Goal: Book appointment/travel/reservation

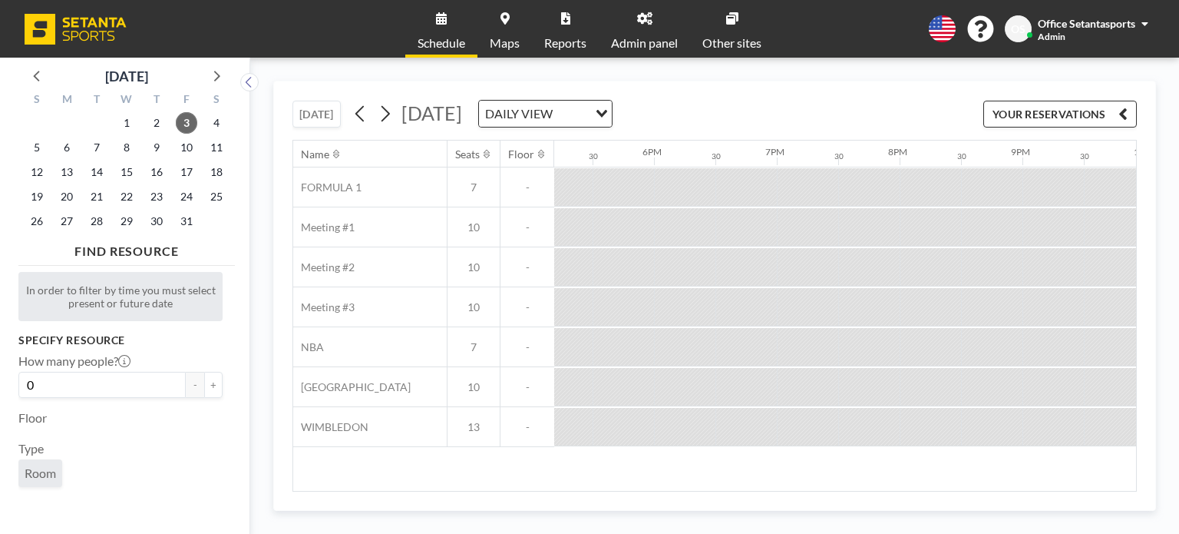
scroll to position [0, 2366]
click at [70, 144] on span "6" at bounding box center [66, 147] width 21 height 21
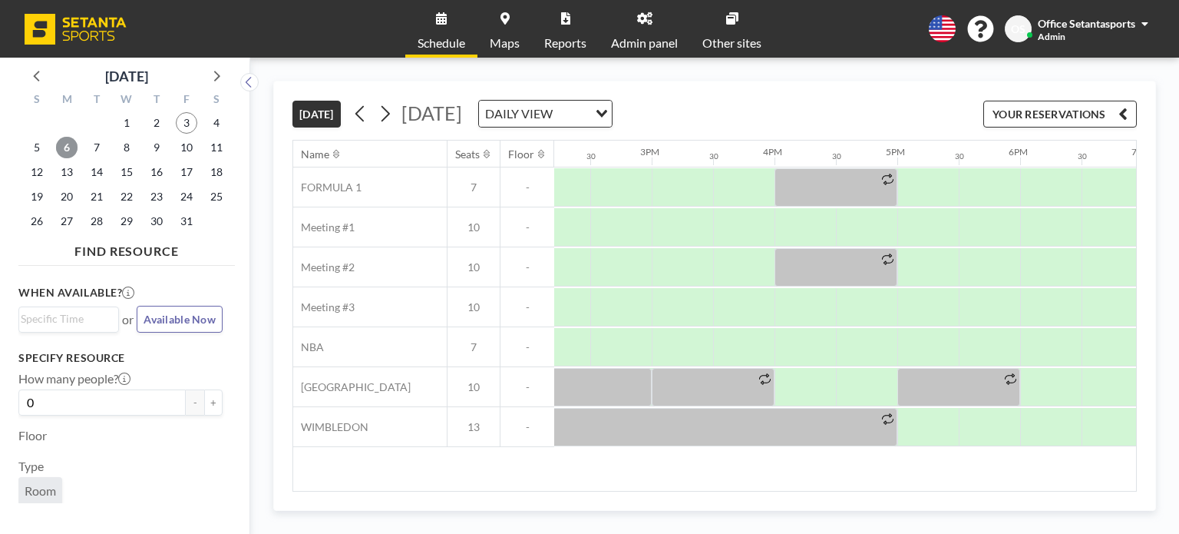
scroll to position [0, 1790]
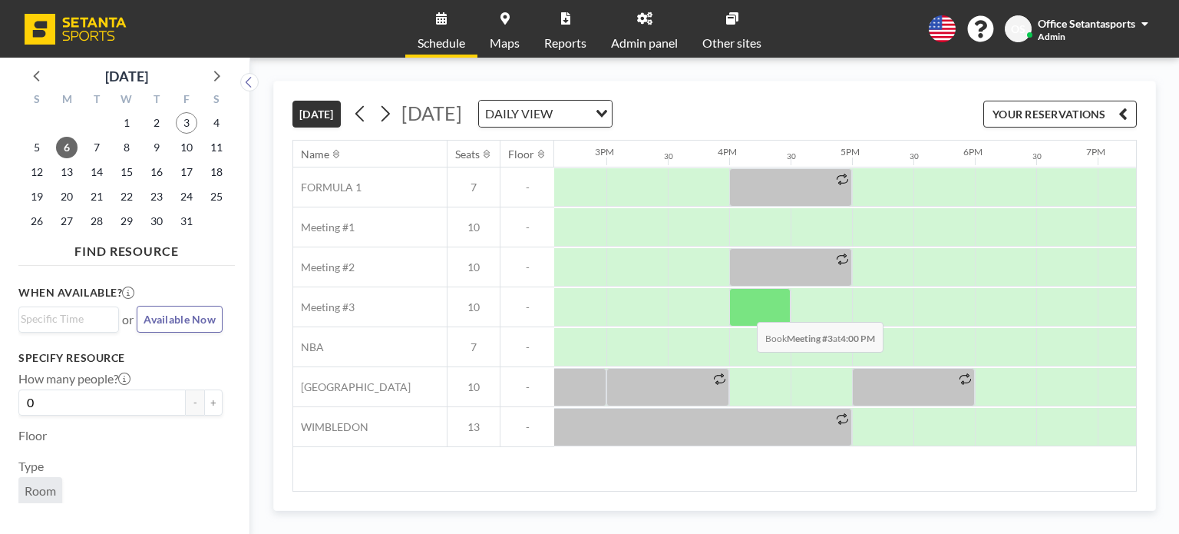
click at [745, 309] on div at bounding box center [759, 307] width 61 height 38
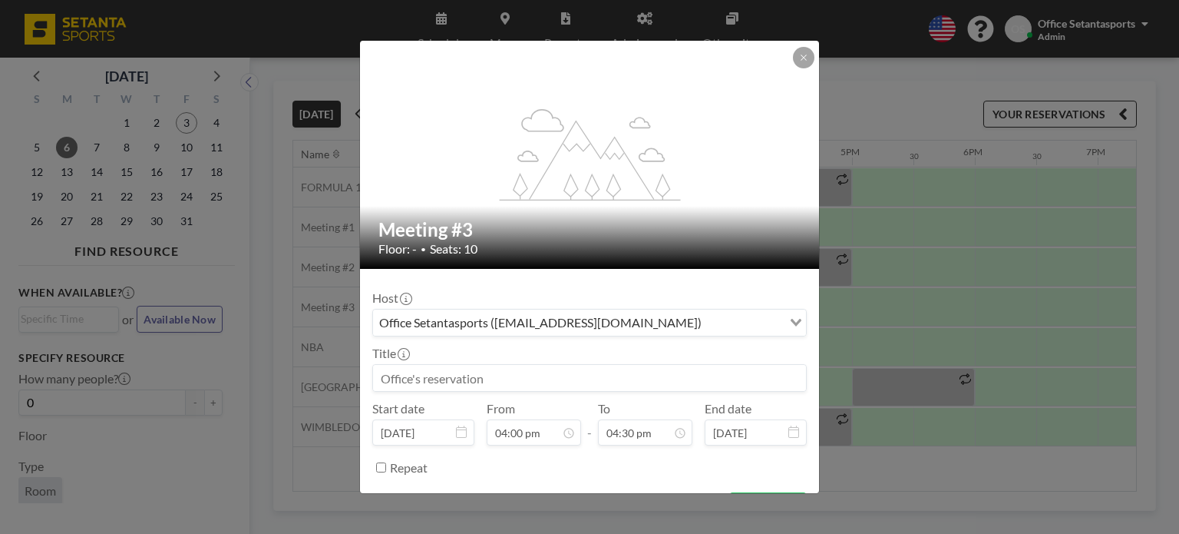
click at [580, 300] on div "Host Office Setantasports ([EMAIL_ADDRESS][DOMAIN_NAME]) Loading..." at bounding box center [589, 313] width 435 height 46
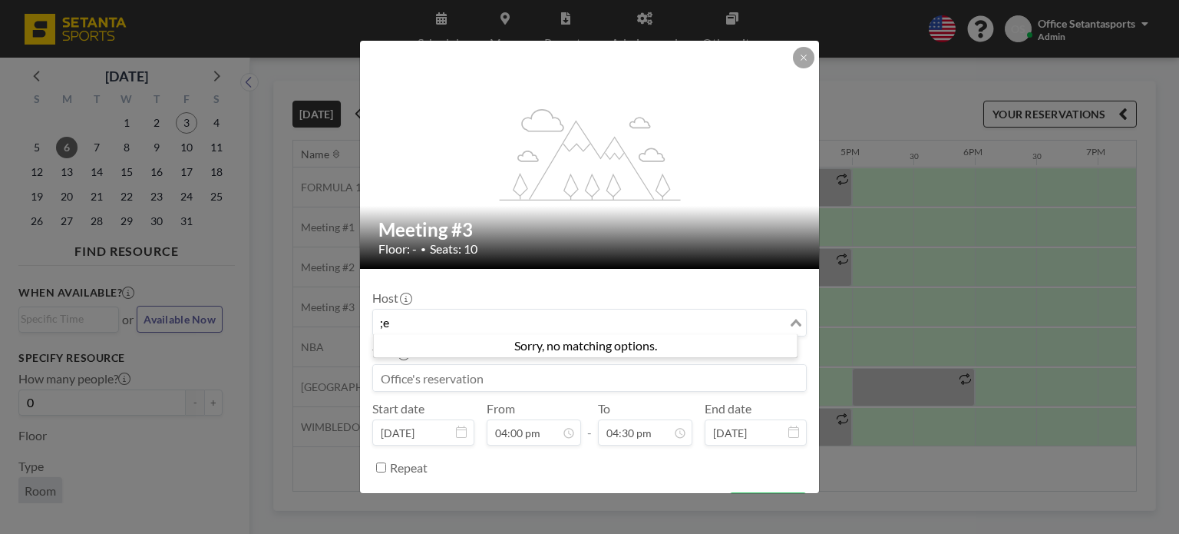
type input ";"
type input "k"
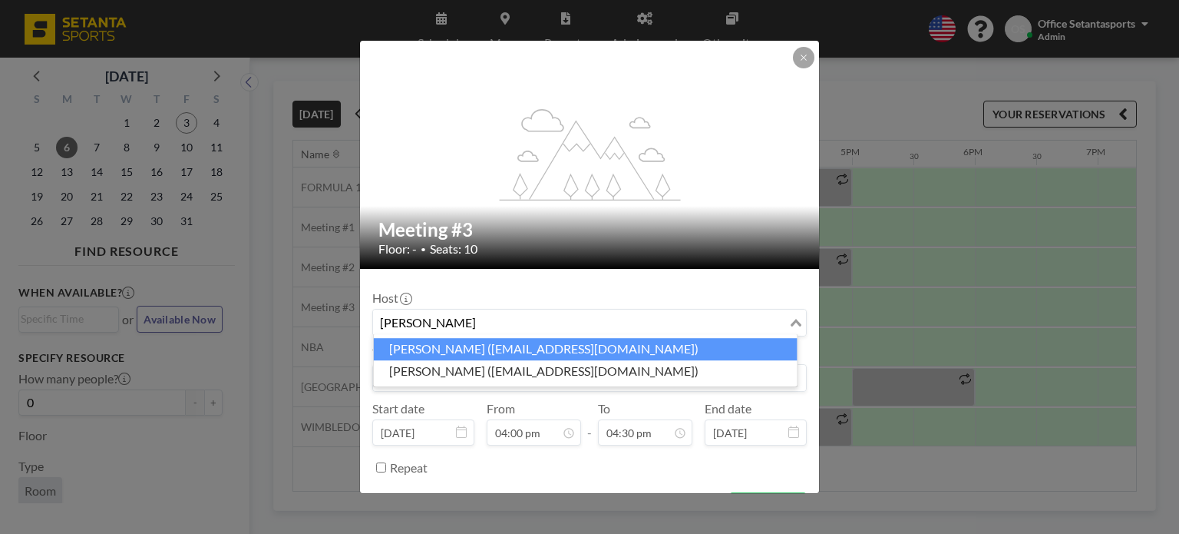
click at [562, 343] on li "[PERSON_NAME] ([EMAIL_ADDRESS][DOMAIN_NAME])" at bounding box center [586, 349] width 424 height 22
type input "[PERSON_NAME]"
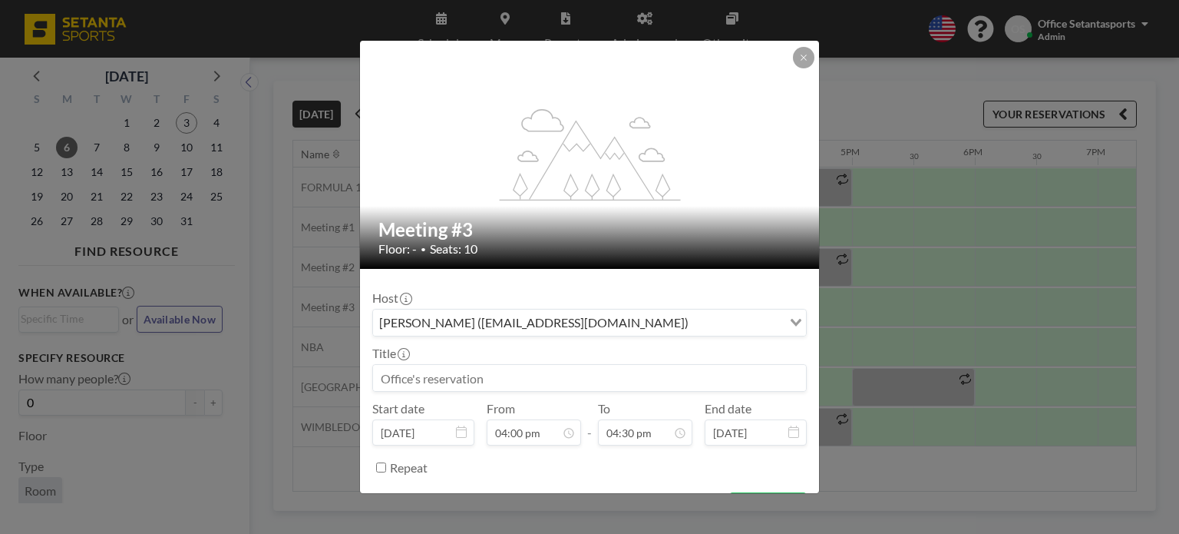
click at [693, 325] on input "Search for option" at bounding box center [737, 322] width 88 height 20
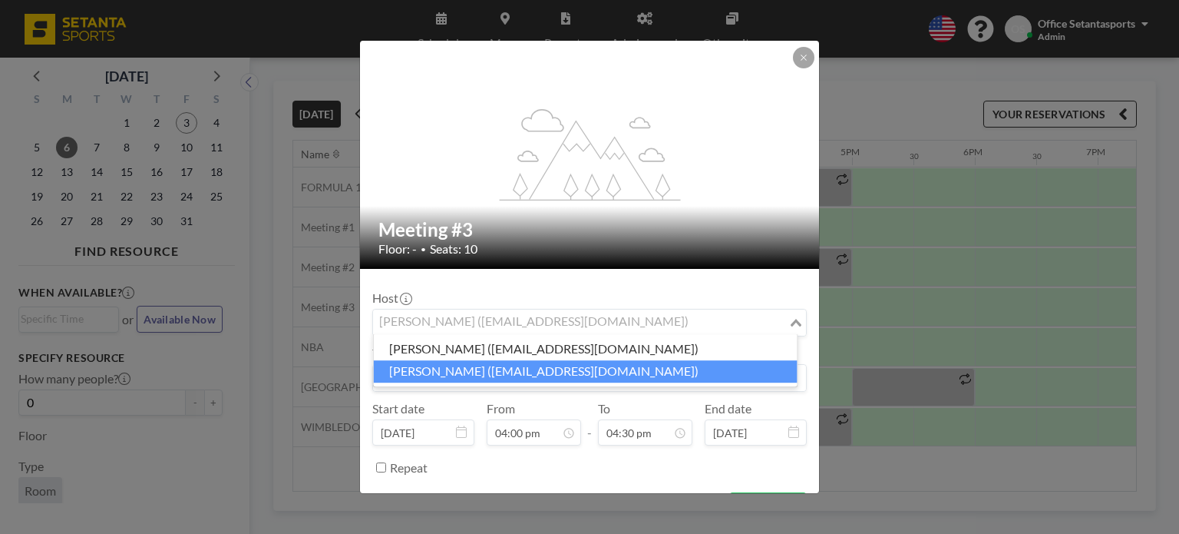
click at [616, 365] on li "[PERSON_NAME] ([EMAIL_ADDRESS][DOMAIN_NAME])" at bounding box center [586, 371] width 424 height 22
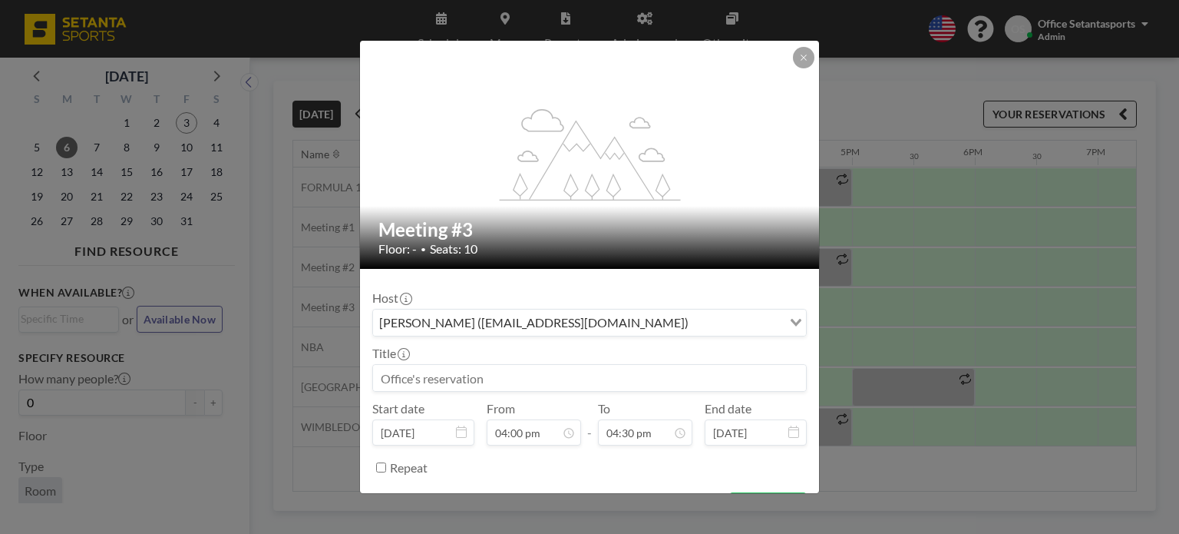
click at [539, 374] on input at bounding box center [589, 378] width 433 height 26
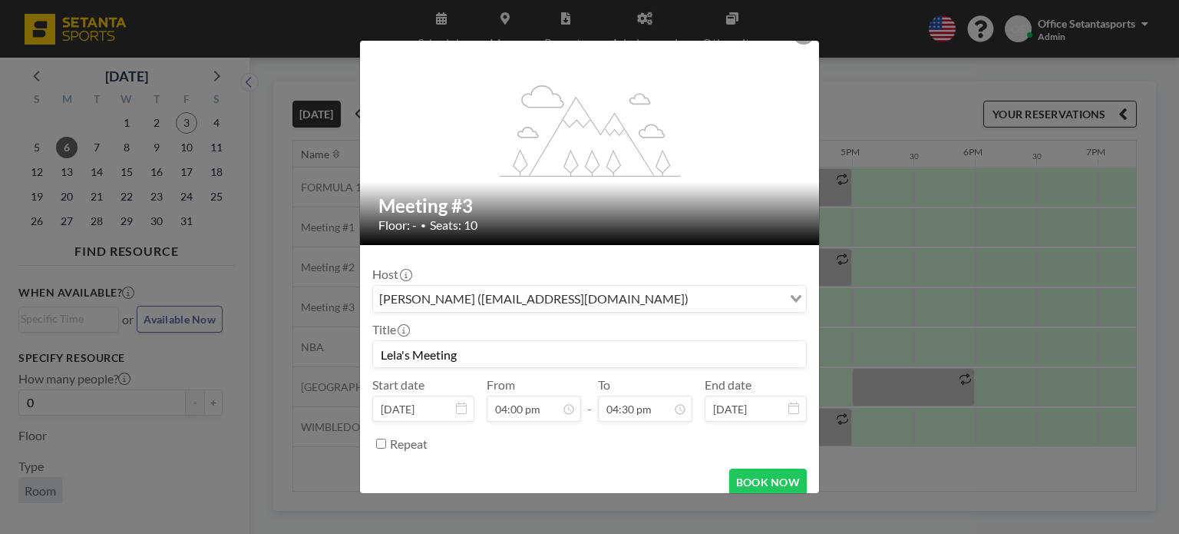
scroll to position [37, 0]
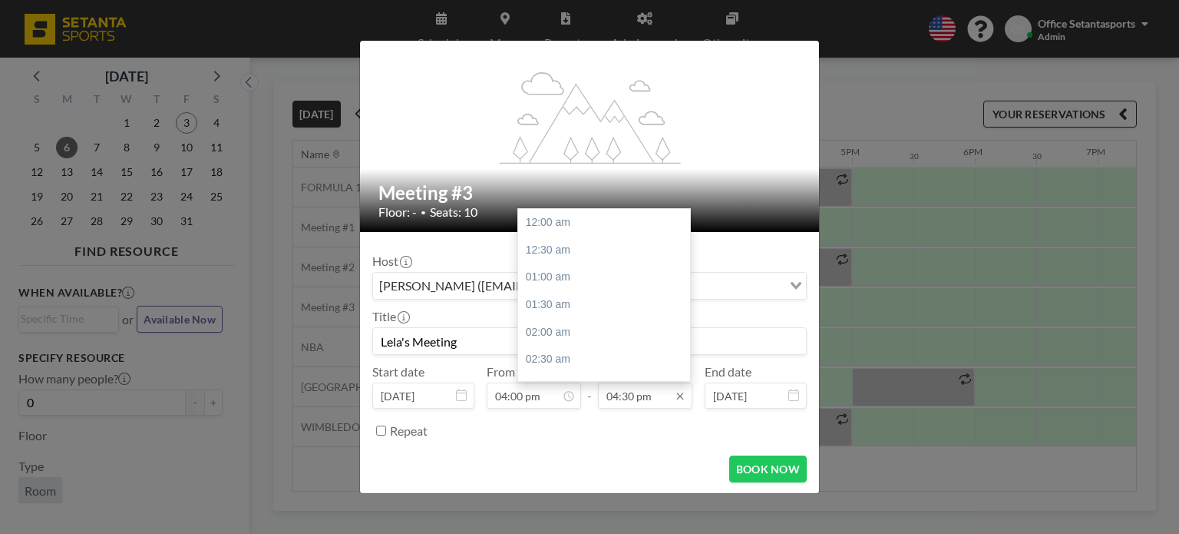
type input "Lela's Meeting"
click at [611, 394] on input "04:30 pm" at bounding box center [645, 395] width 94 height 26
click at [590, 303] on div "06:00 pm" at bounding box center [608, 305] width 180 height 28
type input "06:00 pm"
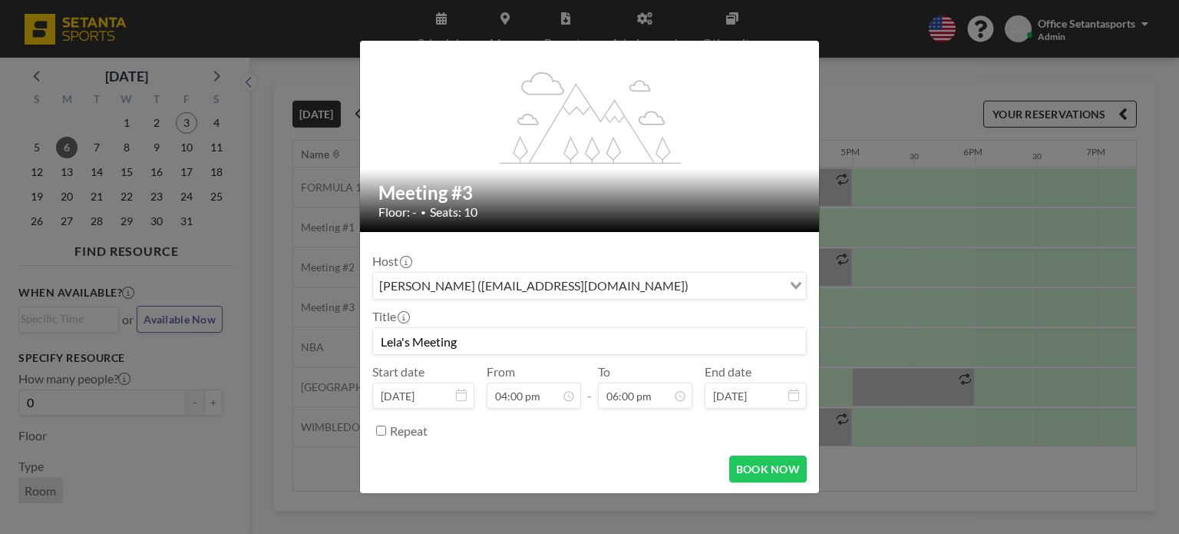
scroll to position [984, 0]
click at [770, 468] on button "BOOK NOW" at bounding box center [768, 468] width 78 height 27
